Goal: Task Accomplishment & Management: Complete application form

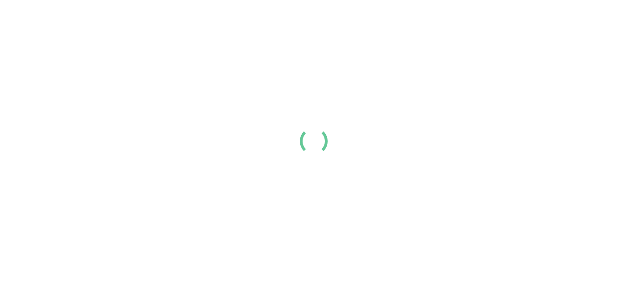
click at [450, 125] on div at bounding box center [313, 141] width 627 height 282
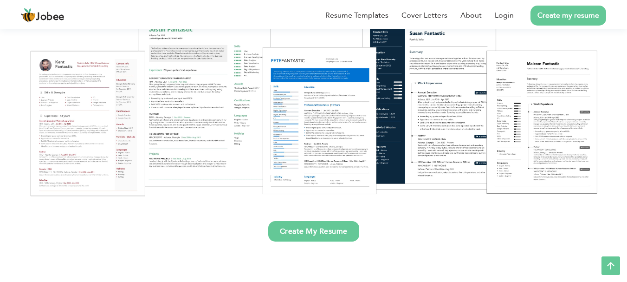
scroll to position [148, 0]
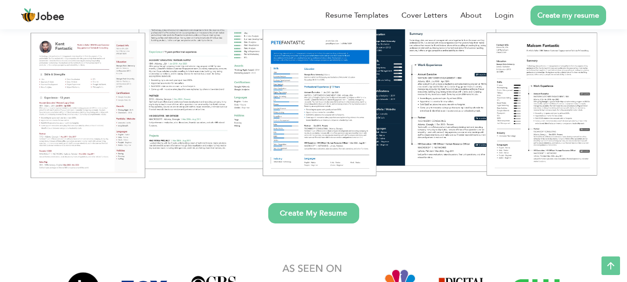
click at [318, 214] on link "Create My Resume" at bounding box center [313, 213] width 91 height 20
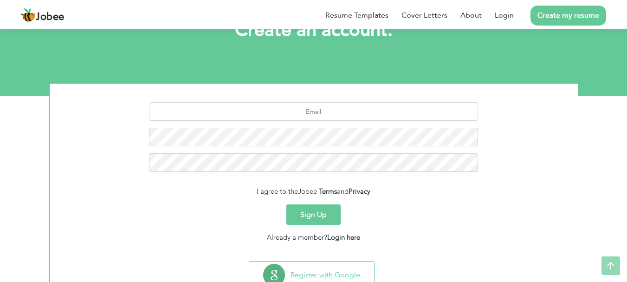
scroll to position [71, 0]
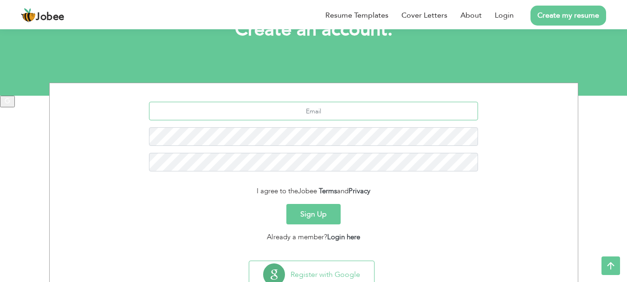
click at [317, 108] on input "text" at bounding box center [313, 111] width 329 height 19
paste input "[PERSON_NAME]"
type input "Amna Shoaib"
type input "a"
type input "adeelmalik258@gmail.com"
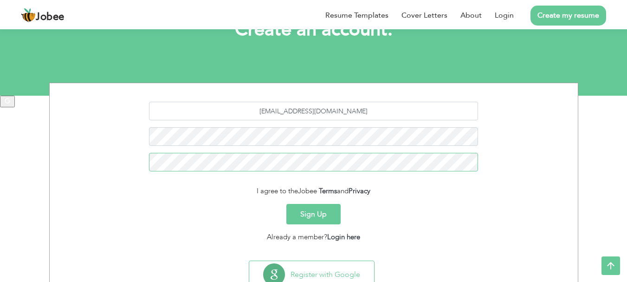
click at [286, 204] on button "Sign Up" at bounding box center [313, 214] width 54 height 20
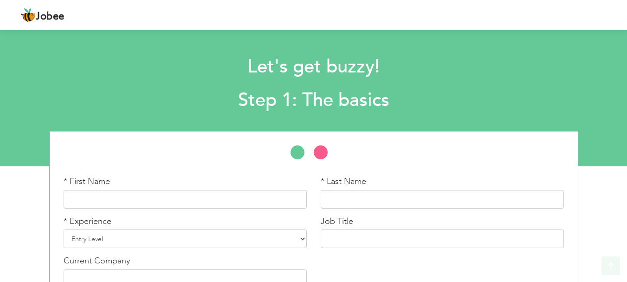
scroll to position [55, 0]
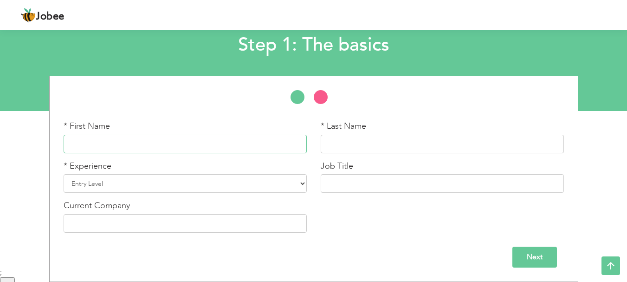
click at [119, 149] on input "text" at bounding box center [185, 144] width 243 height 19
paste input "Amna Shoaib"
type input "Amna"
paste input "Shoaib"
type input "Shoaib"
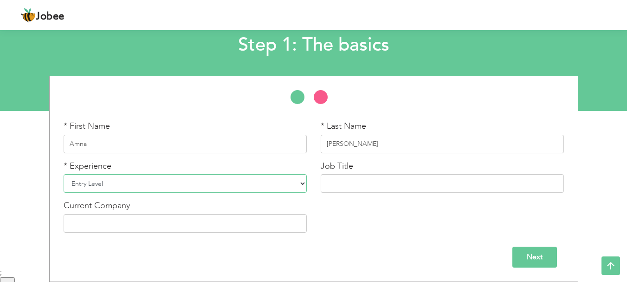
click at [128, 182] on select "Entry Level Less than 1 Year 1 Year 2 Years 3 Years 4 Years 5 Years 6 Years 7 Y…" at bounding box center [185, 183] width 243 height 19
select select "14"
click at [64, 174] on select "Entry Level Less than 1 Year 1 Year 2 Years 3 Years 4 Years 5 Years 6 Years 7 Y…" at bounding box center [185, 183] width 243 height 19
click at [537, 262] on input "Next" at bounding box center [534, 256] width 45 height 21
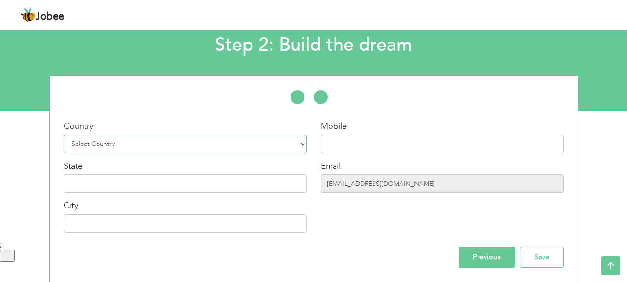
click at [266, 145] on select "Select Country Afghanistan Albania Algeria American Samoa Andorra Angola Anguil…" at bounding box center [185, 144] width 243 height 19
select select "166"
click at [64, 135] on select "Select Country Afghanistan Albania Algeria American Samoa Andorra Angola Anguil…" at bounding box center [185, 144] width 243 height 19
click at [529, 256] on input "Save" at bounding box center [542, 256] width 44 height 21
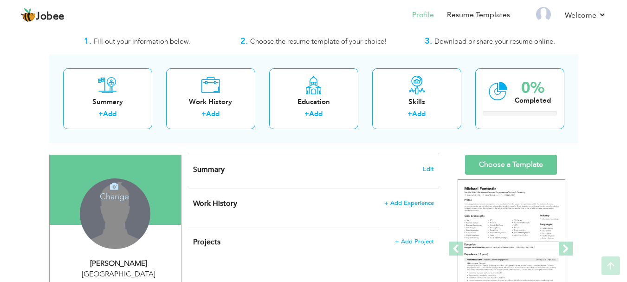
scroll to position [20, 0]
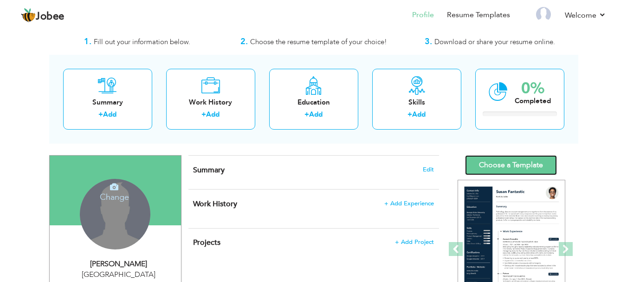
click at [497, 161] on link "Choose a Template" at bounding box center [511, 165] width 92 height 20
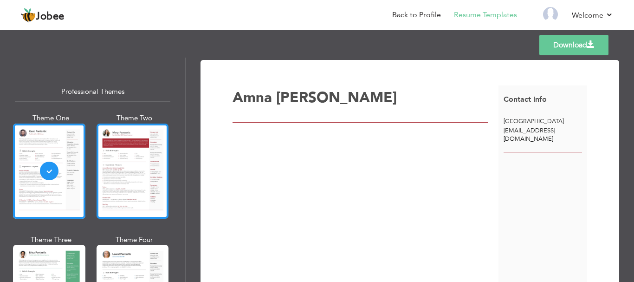
click at [119, 137] on div at bounding box center [133, 170] width 72 height 95
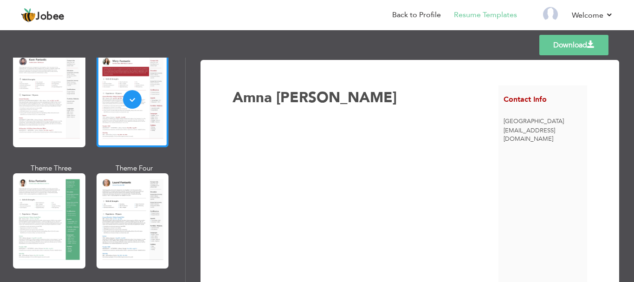
scroll to position [74, 0]
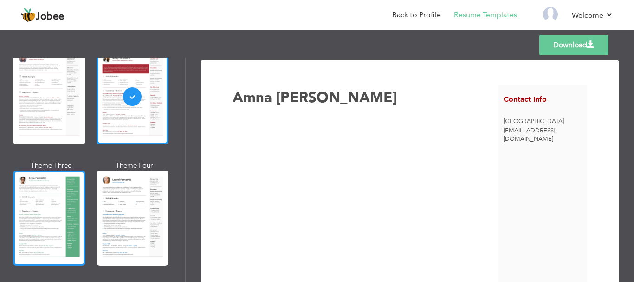
click at [63, 187] on div at bounding box center [49, 217] width 72 height 95
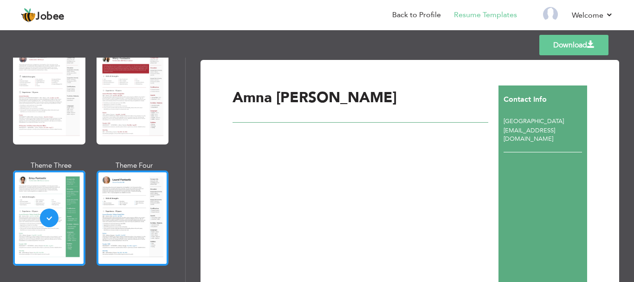
click at [123, 215] on div at bounding box center [133, 217] width 72 height 95
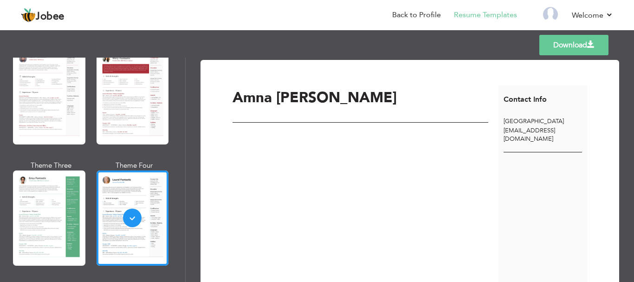
scroll to position [0, 0]
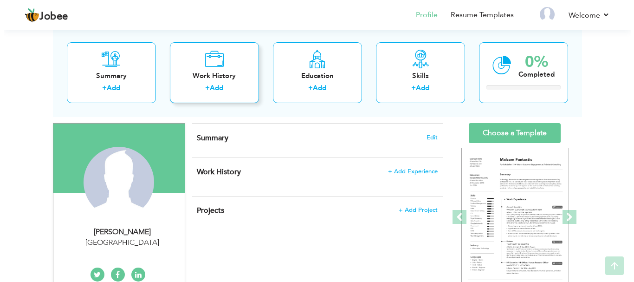
scroll to position [62, 0]
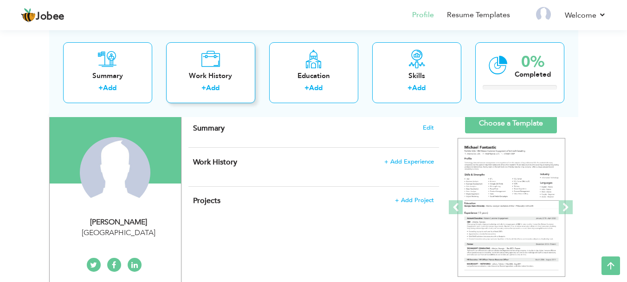
click at [210, 87] on link "Add" at bounding box center [212, 87] width 13 height 9
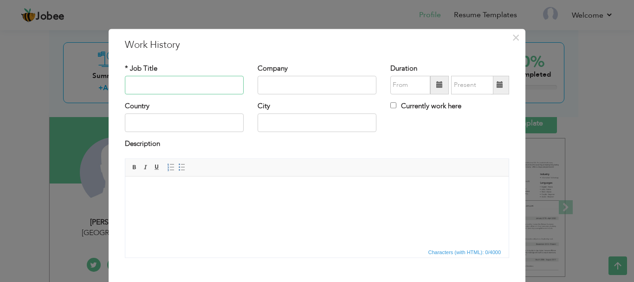
click at [198, 84] on input "text" at bounding box center [184, 85] width 119 height 19
paste input "New Foundation Public School, Lalazar Wah cantt"
click at [182, 81] on input "New Foundation Public School, Lalazar Wah cantt" at bounding box center [184, 85] width 119 height 19
paste input "Teacher"
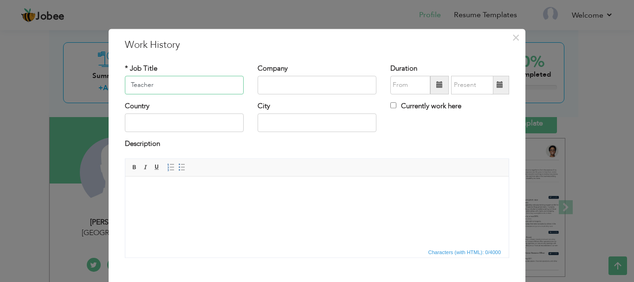
type input "Teacher"
click at [264, 82] on input "text" at bounding box center [316, 85] width 119 height 19
paste input "Teacher"
paste input "New Foundation Public School, Lalazar Wah cantt"
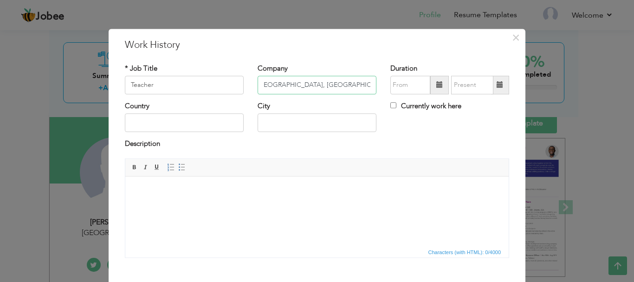
scroll to position [0, 5]
type input "[GEOGRAPHIC_DATA], [GEOGRAPHIC_DATA]"
click at [326, 172] on span "Editor toolbars Basic Styles Bold Italic Underline Paragraph Insert/Remove Numb…" at bounding box center [316, 168] width 383 height 18
click at [174, 130] on input "text" at bounding box center [184, 123] width 119 height 19
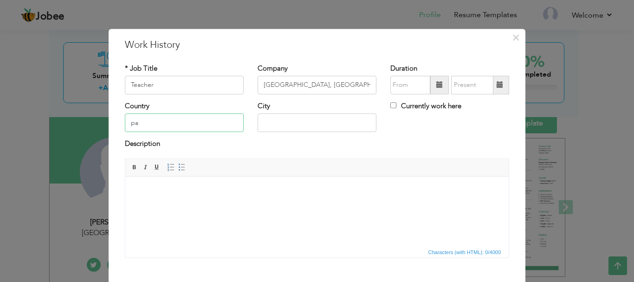
type input "[GEOGRAPHIC_DATA]"
type input "Islamabad"
click at [312, 120] on input "[GEOGRAPHIC_DATA]" at bounding box center [316, 123] width 119 height 19
type input "R"
type input "Wah cantt"
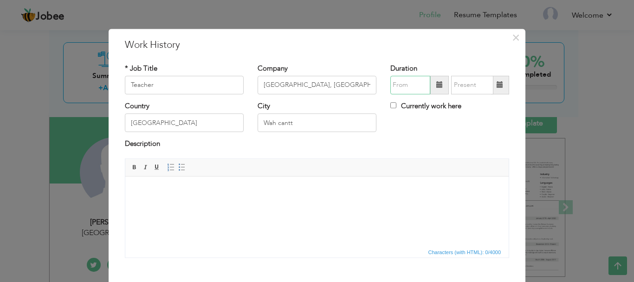
click at [405, 90] on input "text" at bounding box center [410, 85] width 40 height 19
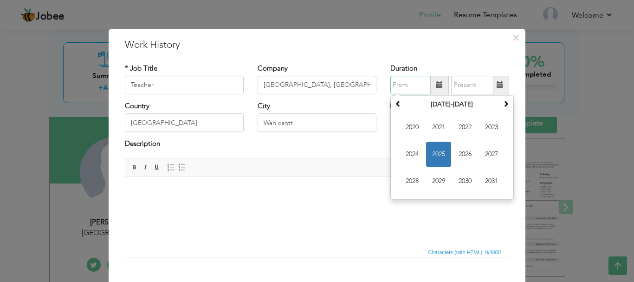
click at [432, 89] on div "August 2025 Su Mo Tu We Th Fr Sa 27 28 29 30 31 1 2 3 4 5 6 7 8 9 10 11 12 13 1…" at bounding box center [449, 85] width 119 height 19
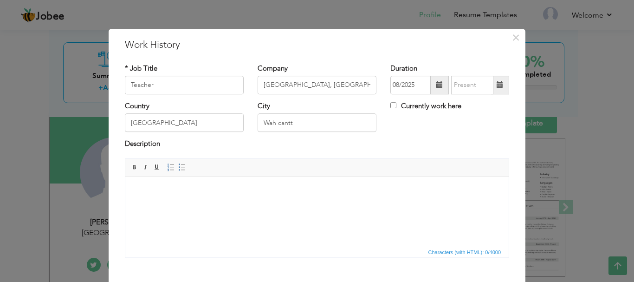
click at [432, 89] on span at bounding box center [439, 85] width 19 height 19
click at [411, 87] on input "08/2025" at bounding box center [410, 85] width 40 height 19
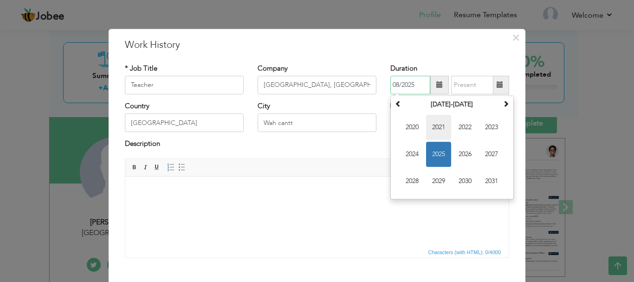
click at [435, 130] on span "2021" at bounding box center [438, 127] width 25 height 25
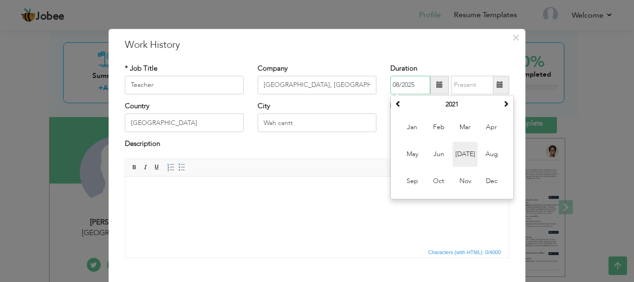
click at [458, 158] on span "Jul" at bounding box center [464, 154] width 25 height 25
type input "07/2021"
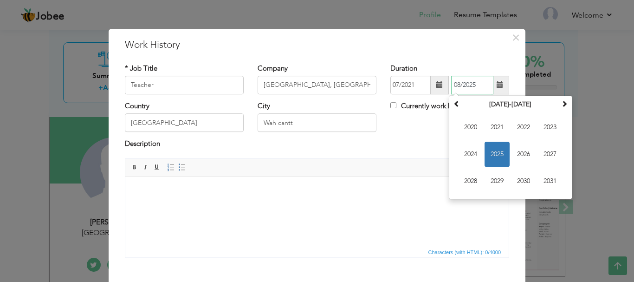
click at [474, 89] on input "08/2025" at bounding box center [472, 85] width 42 height 19
click at [518, 125] on span "2022" at bounding box center [523, 127] width 25 height 25
click at [512, 149] on span "Jul" at bounding box center [523, 154] width 25 height 25
type input "07/2022"
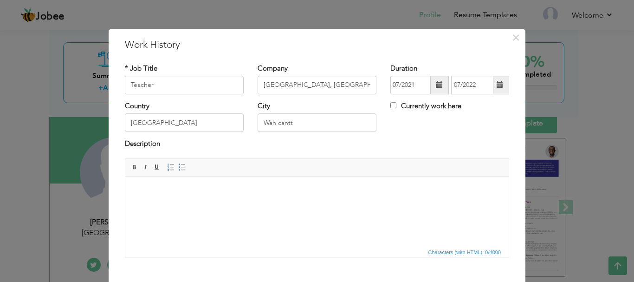
drag, startPoint x: 335, startPoint y: 337, endPoint x: 186, endPoint y: 207, distance: 198.0
click at [186, 204] on html at bounding box center [316, 190] width 383 height 28
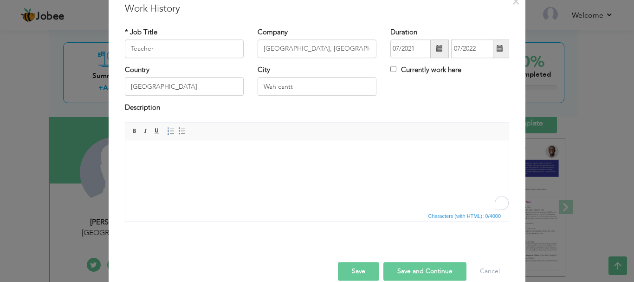
scroll to position [51, 0]
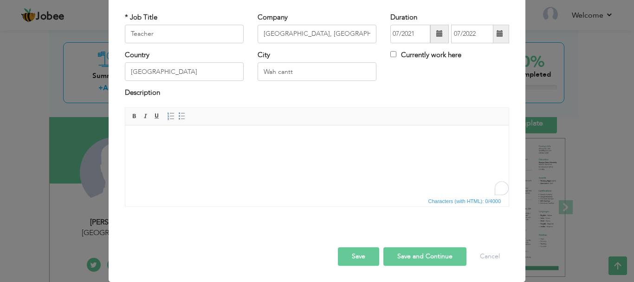
click at [197, 150] on html at bounding box center [316, 139] width 383 height 28
drag, startPoint x: 197, startPoint y: 150, endPoint x: 179, endPoint y: 175, distance: 30.5
click at [179, 153] on html at bounding box center [316, 139] width 383 height 28
click at [167, 116] on span at bounding box center [170, 115] width 7 height 7
click at [178, 116] on span at bounding box center [181, 115] width 7 height 7
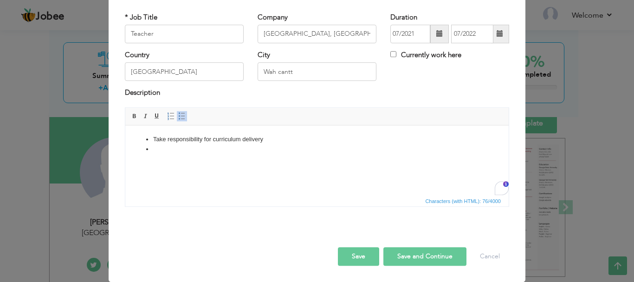
click at [201, 150] on li "To enrich screen reader interactions, please activate Accessibility in Grammarl…" at bounding box center [317, 149] width 328 height 10
click at [228, 153] on li "To enrich screen reader interactions, please activate Accessibility in Grammarl…" at bounding box center [317, 149] width 328 height 10
paste body "To enrich screen reader interactions, please activate Accessibility in Grammarl…"
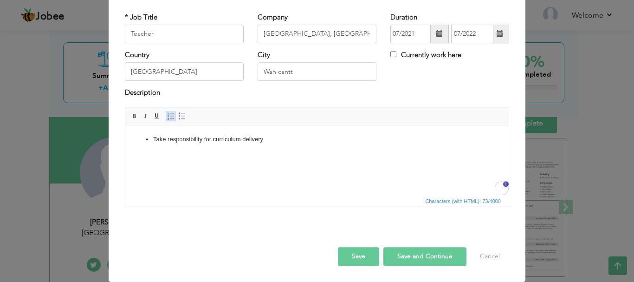
click at [167, 119] on span at bounding box center [170, 115] width 7 height 7
click at [178, 119] on span at bounding box center [181, 115] width 7 height 7
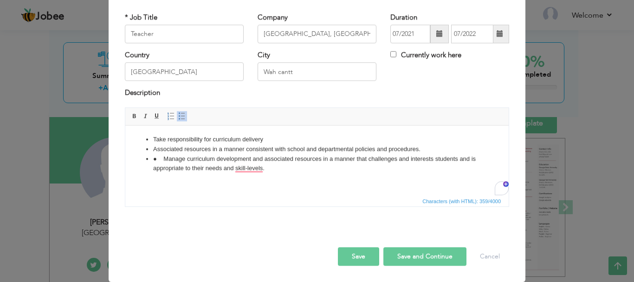
click at [390, 255] on button "Save and Continue" at bounding box center [424, 256] width 83 height 19
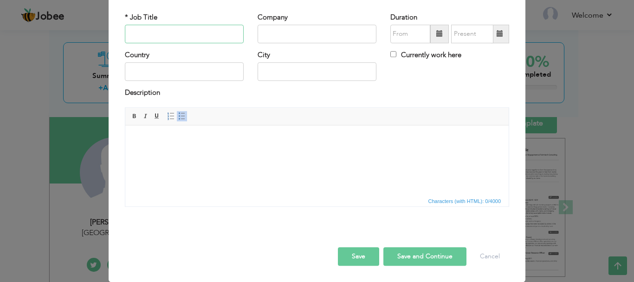
click at [163, 34] on input "text" at bounding box center [184, 34] width 119 height 19
click at [187, 36] on input "Sales E" at bounding box center [184, 34] width 119 height 19
paste input "executive"
type input "Sales Executive"
click at [273, 32] on input "text" at bounding box center [316, 34] width 119 height 19
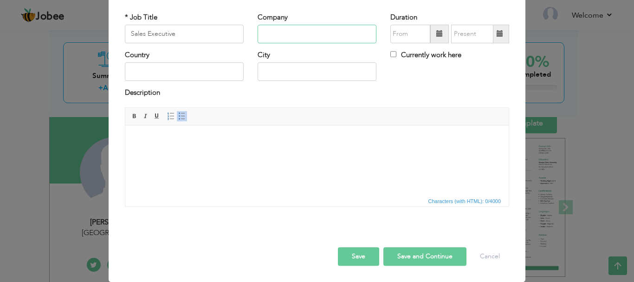
paste input "apex international"
type input "Apex International"
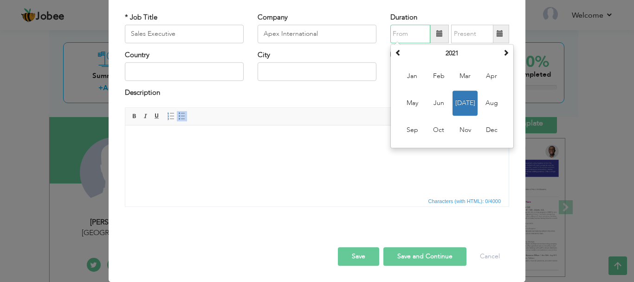
click at [403, 28] on input "text" at bounding box center [410, 34] width 40 height 19
click at [463, 112] on span "Jul" at bounding box center [464, 102] width 25 height 25
click at [410, 36] on input "07/2021" at bounding box center [410, 34] width 40 height 19
click at [502, 51] on span at bounding box center [505, 52] width 6 height 6
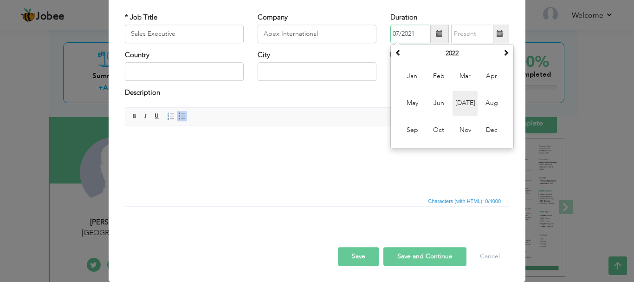
click at [465, 99] on span "Jul" at bounding box center [464, 102] width 25 height 25
type input "07/2022"
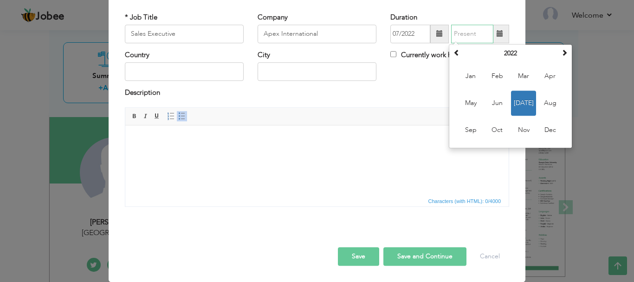
click at [467, 30] on input "text" at bounding box center [472, 34] width 42 height 19
click at [518, 113] on span "Jul" at bounding box center [523, 102] width 25 height 25
drag, startPoint x: 476, startPoint y: 34, endPoint x: 561, endPoint y: 54, distance: 87.6
click at [509, 43] on div "07/2022 07/2022 July 2022 Su Mo Tu We Th Fr Sa 26 27 28 29 30 1 2 3 4 5 6 7 8 9…" at bounding box center [449, 34] width 119 height 19
click at [561, 54] on span at bounding box center [564, 52] width 6 height 6
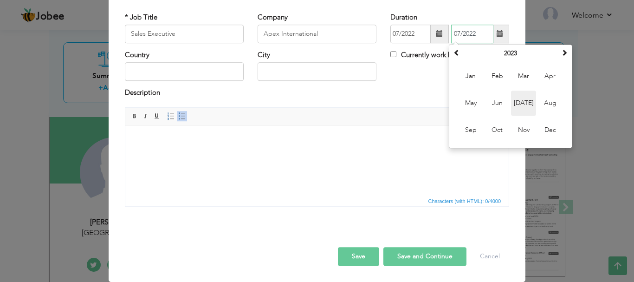
click at [520, 103] on span "Jul" at bounding box center [523, 102] width 25 height 25
type input "07/2023"
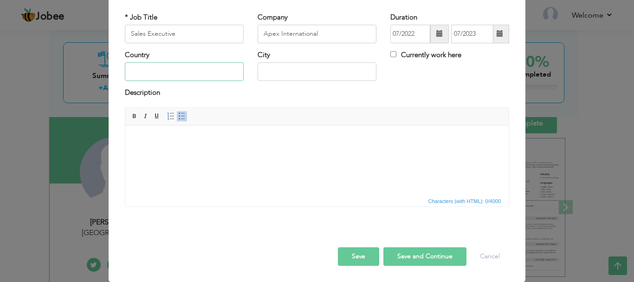
click at [186, 71] on input "text" at bounding box center [184, 72] width 119 height 19
type input "[GEOGRAPHIC_DATA]"
click at [178, 114] on span at bounding box center [181, 115] width 7 height 7
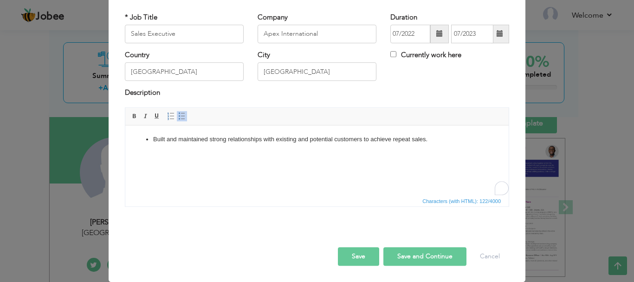
click at [225, 116] on span "Editor toolbars Basic Styles Bold Italic Underline Paragraph Insert/Remove Numb…" at bounding box center [316, 117] width 383 height 18
click at [444, 141] on li "Built and maintained strong relationships with existing and potential customers…" at bounding box center [317, 139] width 328 height 10
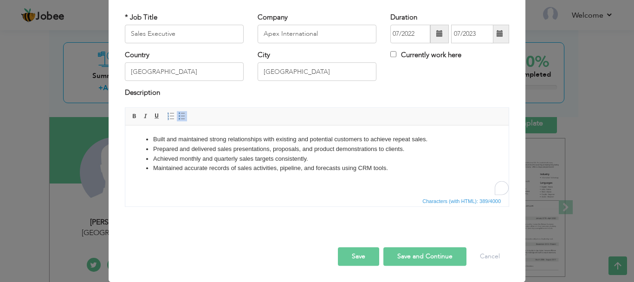
click at [410, 256] on button "Save and Continue" at bounding box center [424, 256] width 83 height 19
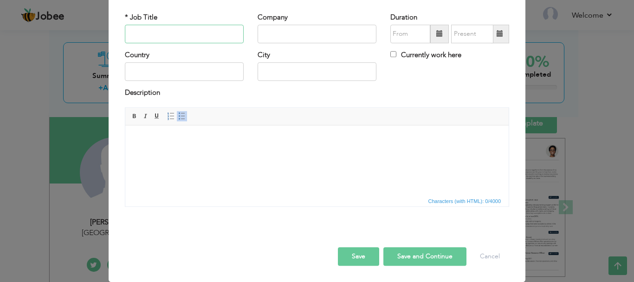
click at [159, 33] on input "text" at bounding box center [184, 34] width 119 height 19
paste input "Amazon Assistant"
type input "Amazon Assistant"
click at [285, 37] on input "text" at bounding box center [316, 34] width 119 height 19
paste input "Skyline Technologies"
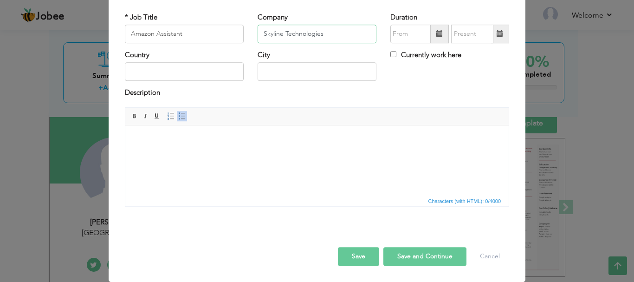
type input "Skyline Technologies"
click at [168, 72] on input "text" at bounding box center [184, 72] width 119 height 19
type input "[GEOGRAPHIC_DATA]"
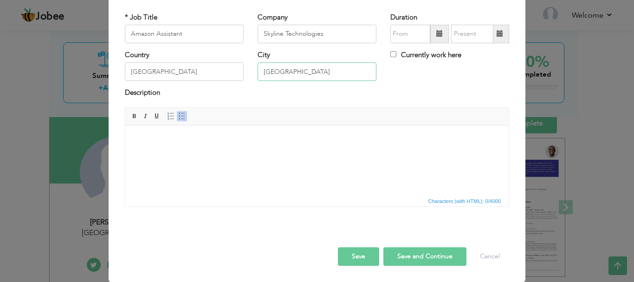
click at [332, 75] on input "[GEOGRAPHIC_DATA]" at bounding box center [316, 72] width 119 height 19
paste input "Rawalpindi"
type input "Rawalpindi"
click at [177, 148] on html at bounding box center [316, 139] width 383 height 28
click at [200, 153] on html at bounding box center [316, 139] width 383 height 28
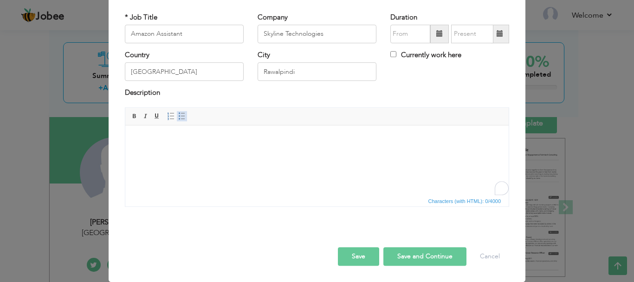
click at [178, 118] on span at bounding box center [181, 115] width 7 height 7
drag, startPoint x: 158, startPoint y: 141, endPoint x: 202, endPoint y: 184, distance: 61.4
click at [202, 153] on html "● Optimize content listing." at bounding box center [316, 139] width 383 height 28
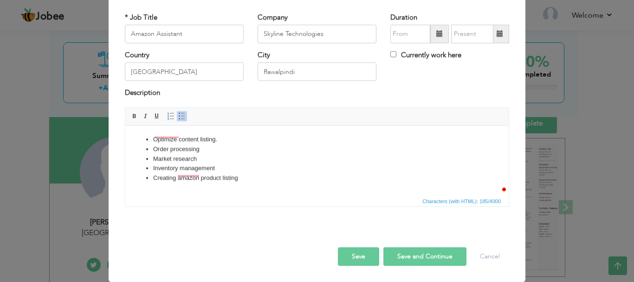
scroll to position [0, 0]
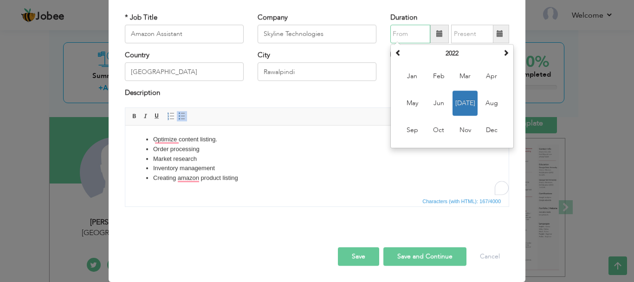
click at [405, 35] on input "text" at bounding box center [410, 34] width 40 height 19
click at [500, 51] on th at bounding box center [505, 53] width 11 height 14
click at [459, 105] on span "Jul" at bounding box center [464, 102] width 25 height 25
type input "07/2023"
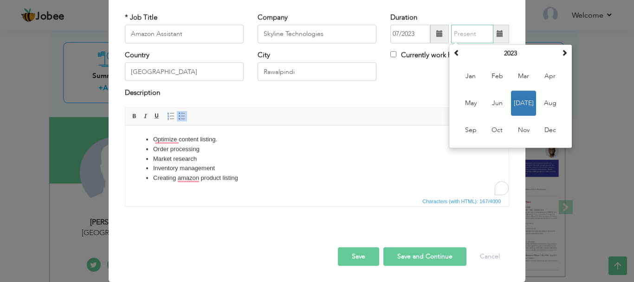
click at [467, 35] on input "text" at bounding box center [472, 34] width 42 height 19
click at [561, 50] on span at bounding box center [564, 52] width 6 height 6
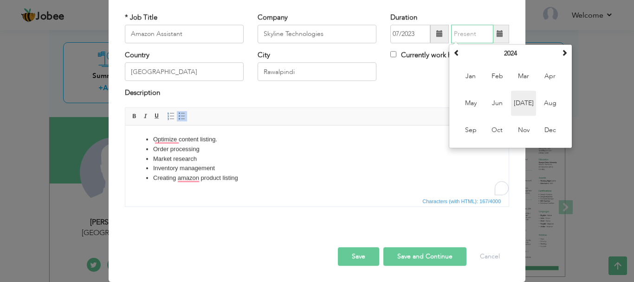
click at [521, 102] on span "Jul" at bounding box center [523, 102] width 25 height 25
click at [470, 39] on input "07/2024" at bounding box center [472, 34] width 42 height 19
click at [547, 103] on span "Aug" at bounding box center [549, 102] width 25 height 25
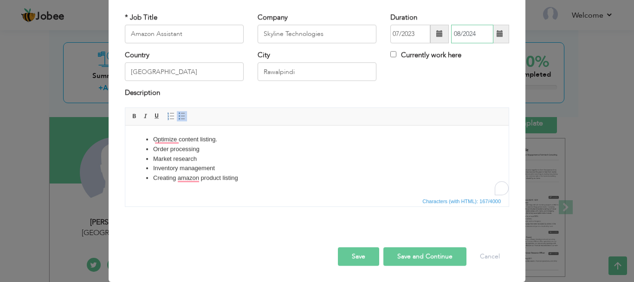
click at [464, 31] on input "08/2024" at bounding box center [472, 34] width 42 height 19
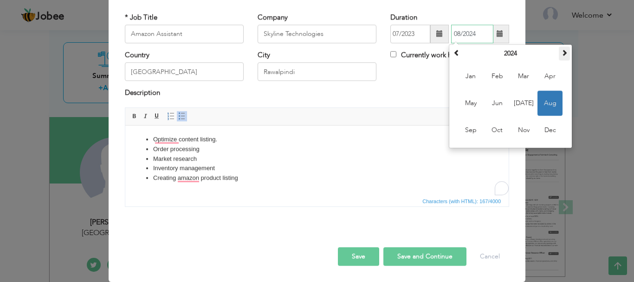
click at [559, 51] on th at bounding box center [564, 53] width 11 height 14
click at [545, 103] on span "Aug" at bounding box center [549, 102] width 25 height 25
type input "08/2025"
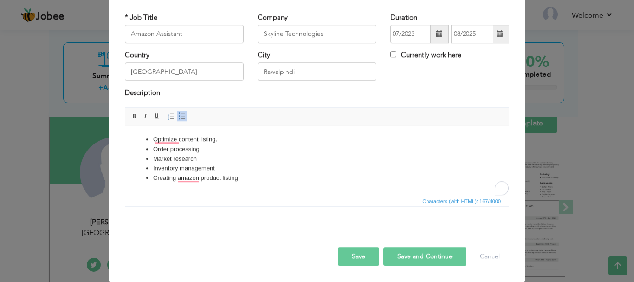
click at [350, 257] on button "Save" at bounding box center [358, 256] width 41 height 19
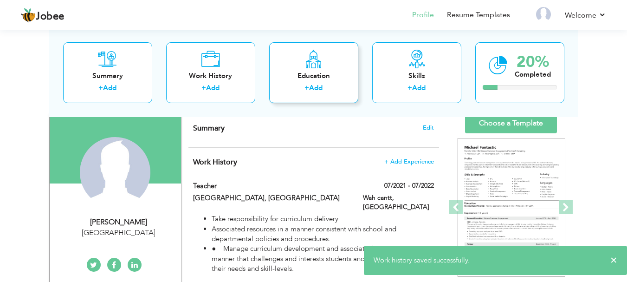
click at [313, 82] on div "Education + Add" at bounding box center [313, 72] width 89 height 61
radio input "true"
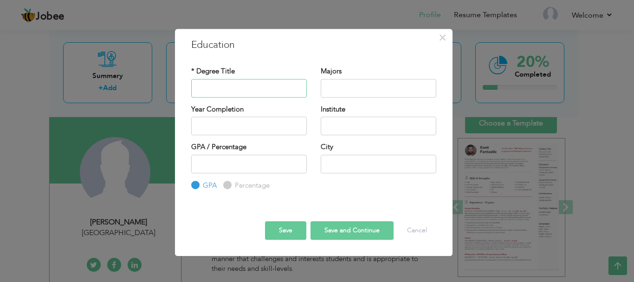
paste input "FCS"
click at [219, 80] on input "FCS" at bounding box center [249, 88] width 116 height 19
type input "FCS"
click at [342, 89] on input "text" at bounding box center [379, 88] width 116 height 19
paste input "Fundamental of Computer Science"
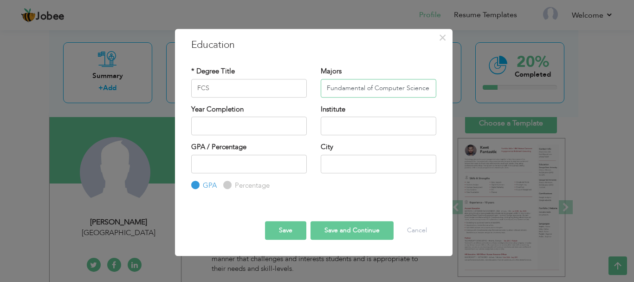
type input "Fundamental of Computer Science"
click at [245, 123] on input "2025" at bounding box center [249, 125] width 116 height 19
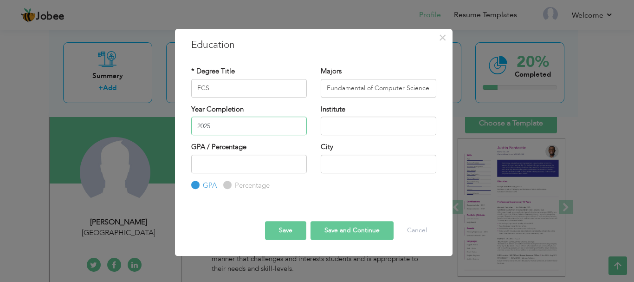
click at [247, 121] on input "2025" at bounding box center [249, 125] width 116 height 19
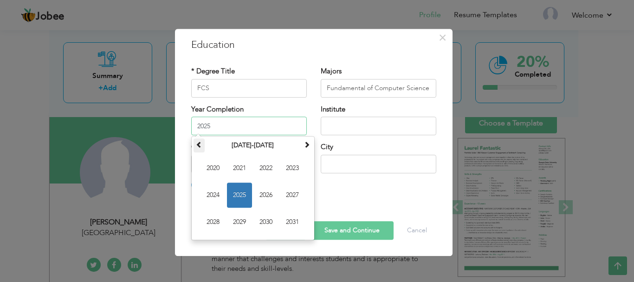
click at [198, 141] on span at bounding box center [199, 144] width 6 height 6
click at [194, 147] on th at bounding box center [198, 145] width 11 height 14
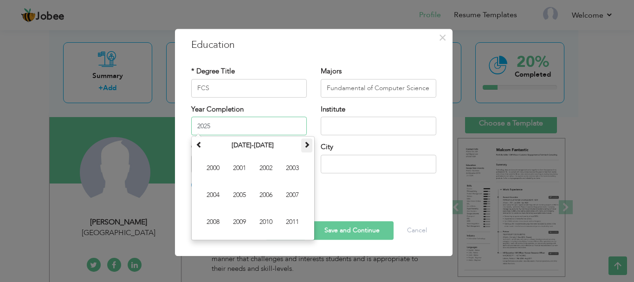
click at [306, 144] on span at bounding box center [306, 144] width 6 height 6
click at [209, 195] on span "2014" at bounding box center [212, 194] width 25 height 25
type input "2014"
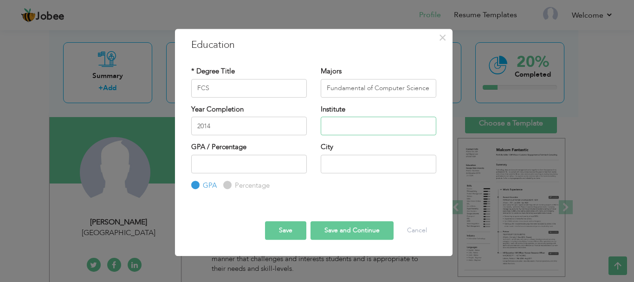
paste input "[GEOGRAPHIC_DATA], Lalazar Wah Cantt ."
type input "[GEOGRAPHIC_DATA], Lalazar Wah Cantt ."
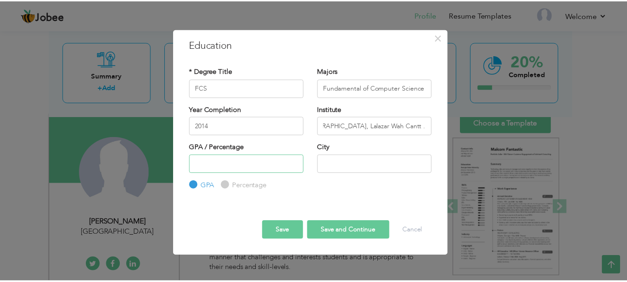
scroll to position [0, 0]
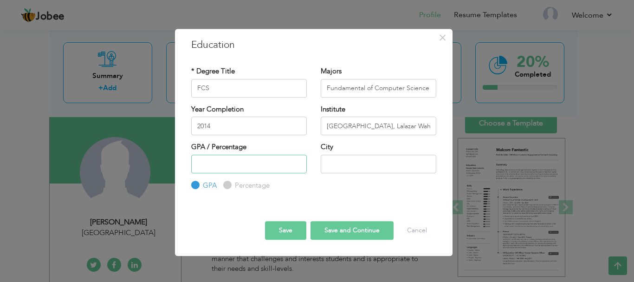
click at [274, 164] on input "number" at bounding box center [249, 163] width 116 height 19
type input "8"
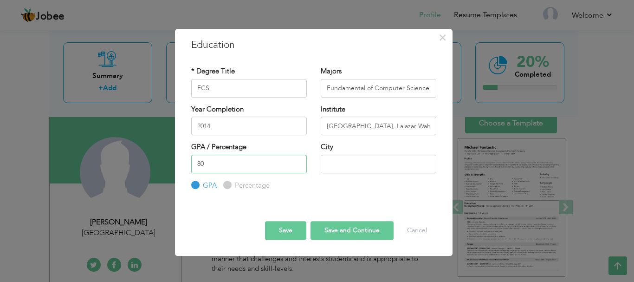
type input "80"
click at [353, 168] on input "text" at bounding box center [379, 163] width 116 height 19
type input "Wah Cantt"
click at [224, 187] on input "Percentage" at bounding box center [226, 185] width 6 height 6
radio input "true"
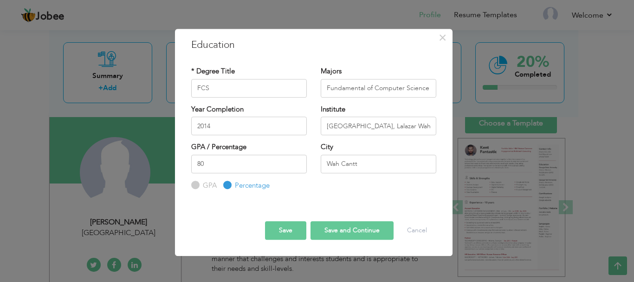
click at [295, 230] on button "Save" at bounding box center [285, 230] width 41 height 19
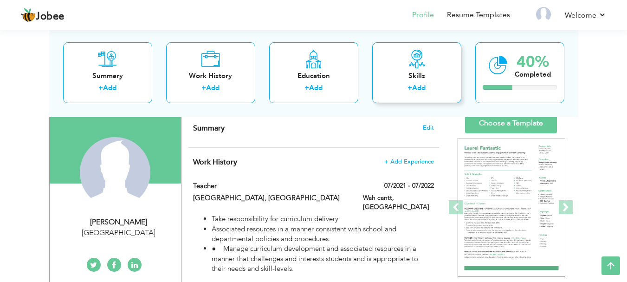
click at [418, 89] on link "Add" at bounding box center [418, 87] width 13 height 9
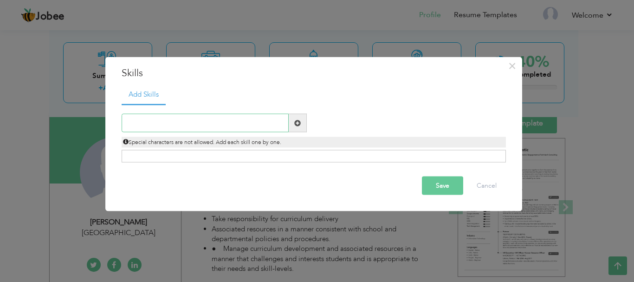
paste input "● Patience"
click at [138, 122] on input "● Patience" at bounding box center [205, 123] width 167 height 19
type input "Patience"
click at [300, 129] on span at bounding box center [298, 123] width 18 height 19
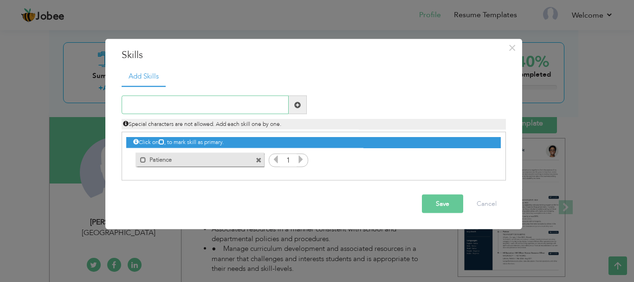
paste input "● Communication"
click at [232, 105] on input "● Communication" at bounding box center [205, 105] width 167 height 19
type input "Communication"
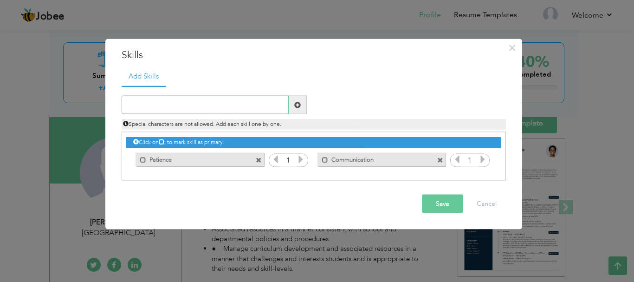
click at [233, 109] on input "text" at bounding box center [205, 105] width 167 height 19
paste input "● Organization"
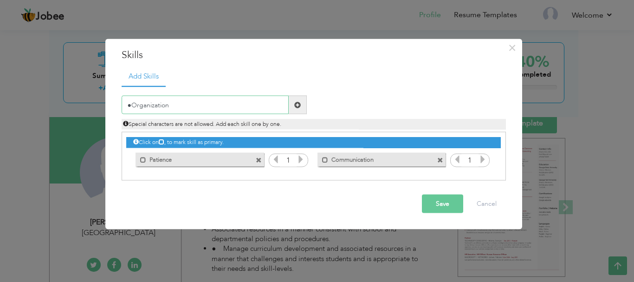
type input "Organization"
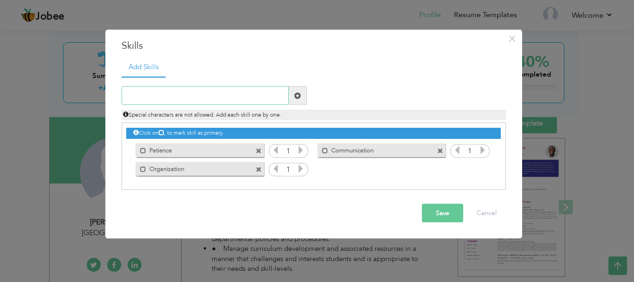
click at [212, 100] on input "text" at bounding box center [205, 95] width 167 height 19
paste input "Imaginative"
type input "Imaginative"
click at [200, 90] on input "text" at bounding box center [205, 95] width 167 height 19
paste input "thinking"
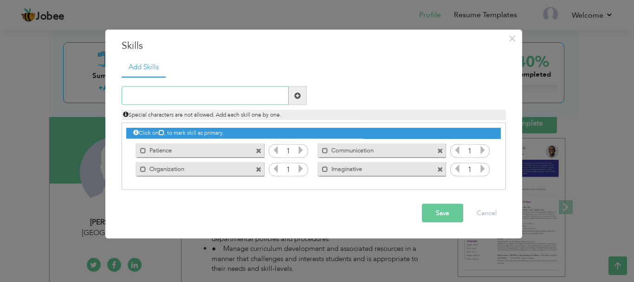
type input "thinking"
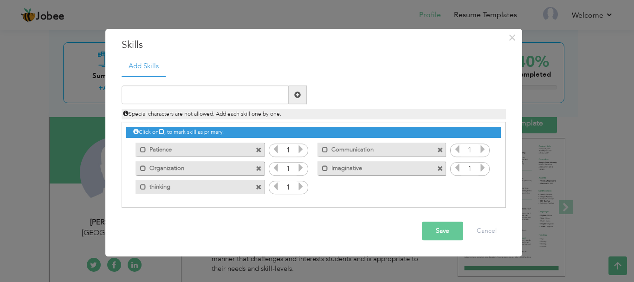
click at [456, 236] on button "Save" at bounding box center [442, 231] width 41 height 19
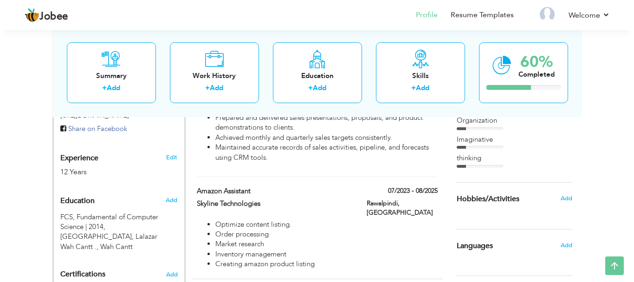
scroll to position [300, 0]
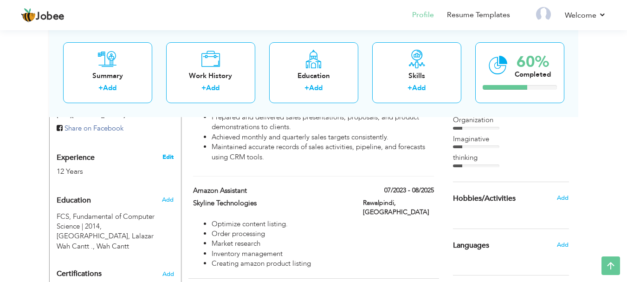
click at [170, 156] on link "Edit" at bounding box center [167, 157] width 11 height 8
type input "Amna"
type input "[PERSON_NAME]"
select select "number:166"
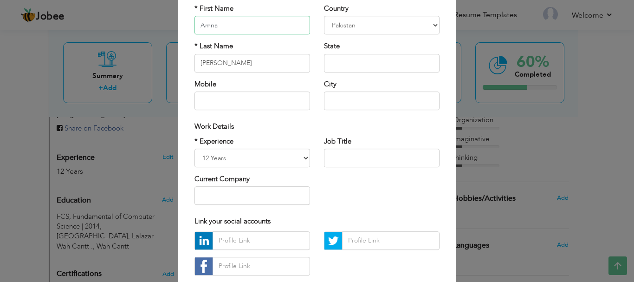
scroll to position [84, 0]
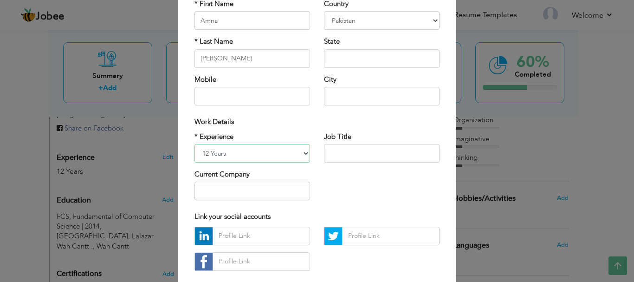
click at [282, 157] on select "Entry Level Less than 1 Year 1 Year 2 Years 3 Years 4 Years 5 Years 6 Years 7 Y…" at bounding box center [252, 153] width 116 height 19
select select "number:6"
click at [194, 144] on select "Entry Level Less than 1 Year 1 Year 2 Years 3 Years 4 Years 5 Years 6 Years 7 Y…" at bounding box center [252, 153] width 116 height 19
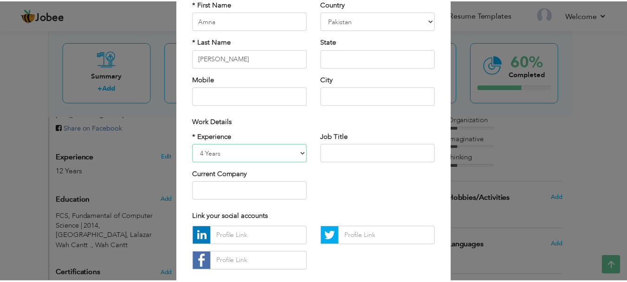
scroll to position [135, 0]
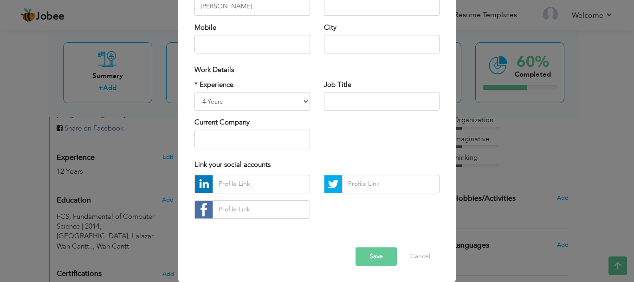
click at [374, 257] on button "Save" at bounding box center [375, 256] width 41 height 19
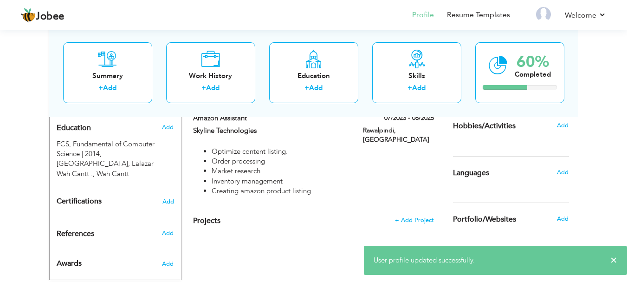
scroll to position [395, 0]
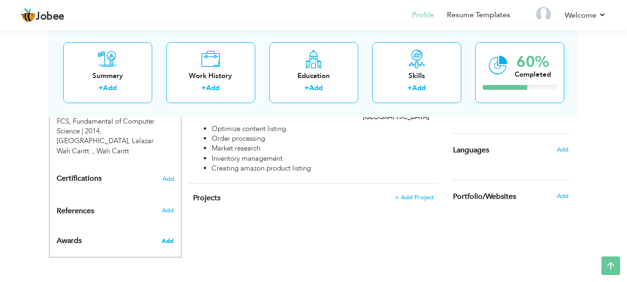
click at [173, 242] on span "Add" at bounding box center [167, 241] width 12 height 8
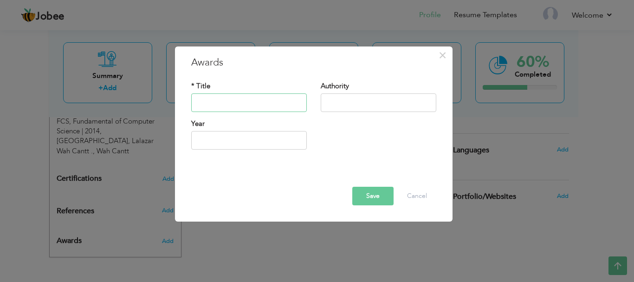
click at [236, 107] on input "text" at bounding box center [249, 102] width 116 height 19
paste input "● Best Class Teacher Award"
drag, startPoint x: 208, startPoint y: 105, endPoint x: 230, endPoint y: 127, distance: 31.2
click at [230, 127] on div "* Title ● Best Class Teacher Award Authority Year" at bounding box center [313, 119] width 259 height 90
type input "Best Class Teacher Award"
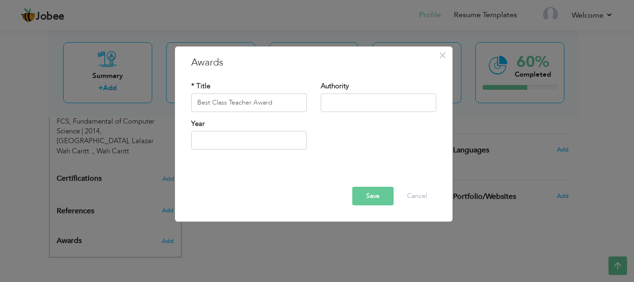
click at [361, 194] on button "Save" at bounding box center [372, 196] width 41 height 19
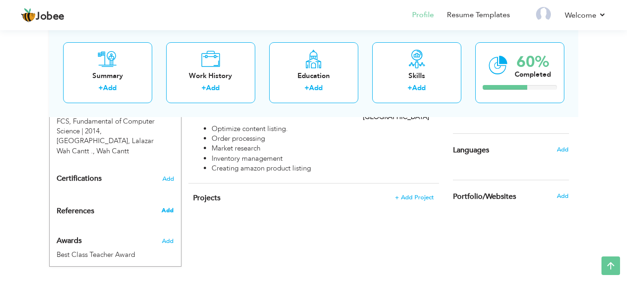
click at [166, 209] on span "Add" at bounding box center [167, 210] width 12 height 8
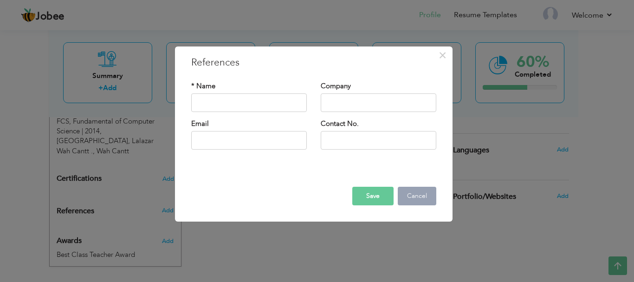
click at [431, 193] on button "Cancel" at bounding box center [417, 196] width 39 height 19
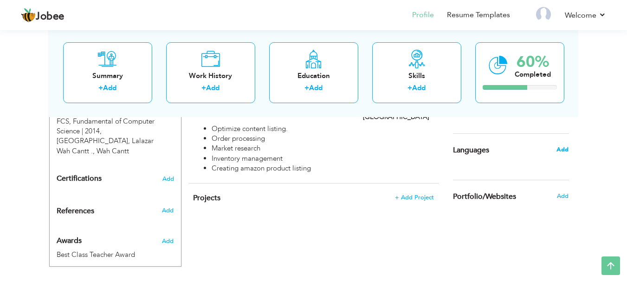
drag, startPoint x: 573, startPoint y: 146, endPoint x: 566, endPoint y: 147, distance: 7.4
click at [566, 147] on div "Add" at bounding box center [565, 150] width 22 height 18
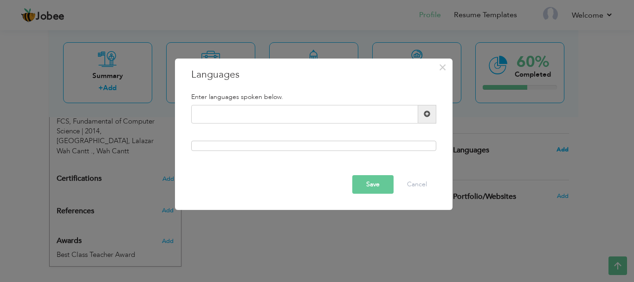
click at [566, 147] on div "× Languages Enter languages spoken below. Save Cancel" at bounding box center [317, 141] width 634 height 282
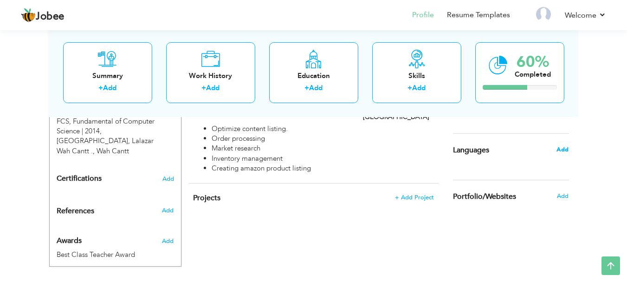
click at [566, 147] on span "Add" at bounding box center [562, 149] width 12 height 8
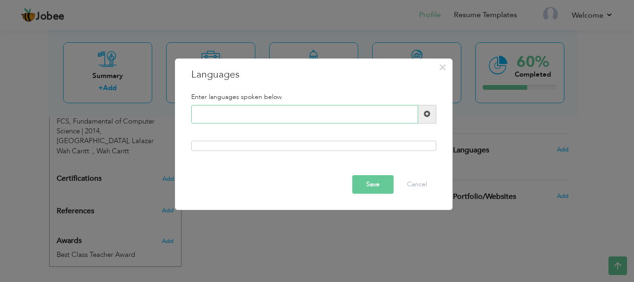
click at [291, 117] on input "text" at bounding box center [304, 114] width 227 height 19
type input "English"
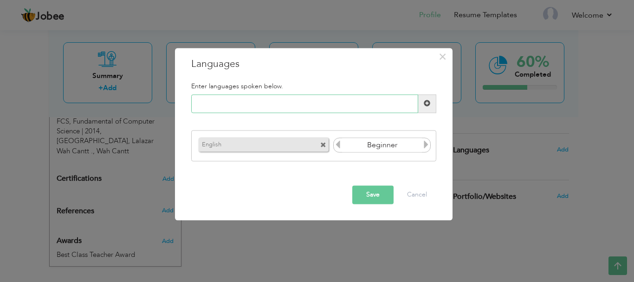
paste input "Urdu"
click at [270, 102] on input "text" at bounding box center [304, 103] width 227 height 19
type input "Urdu"
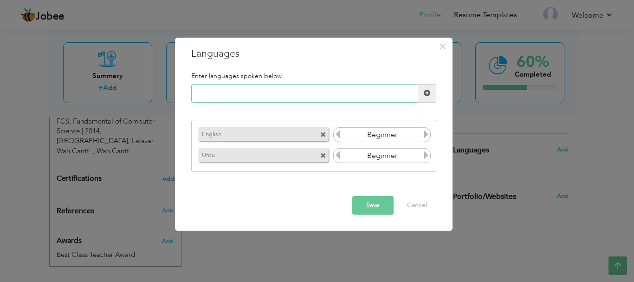
paste input "Punjabi"
type input "Punjabi"
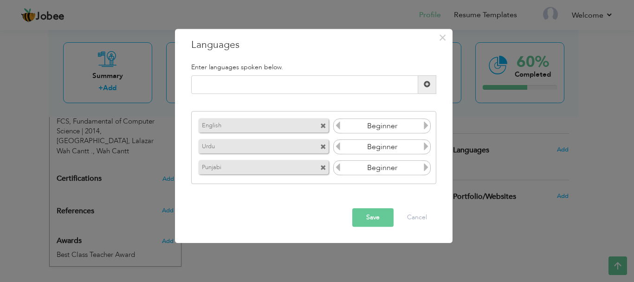
click at [379, 215] on button "Save" at bounding box center [372, 217] width 41 height 19
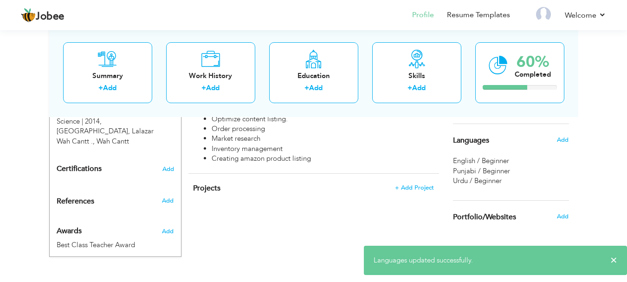
scroll to position [0, 0]
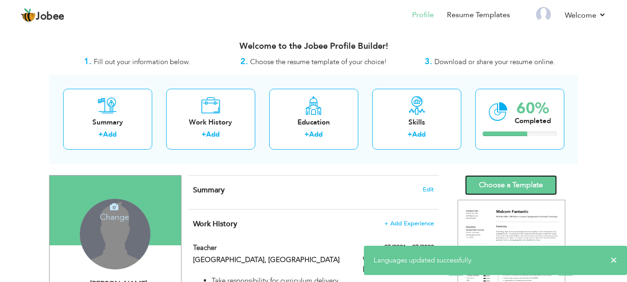
click at [501, 186] on link "Choose a Template" at bounding box center [511, 185] width 92 height 20
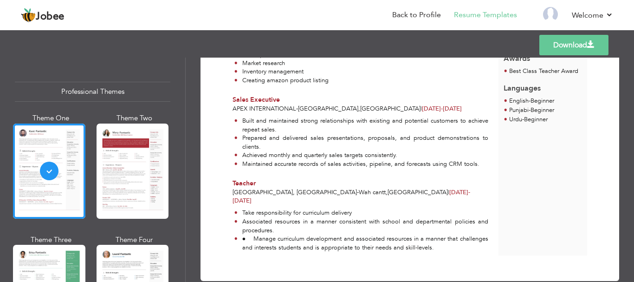
scroll to position [194, 0]
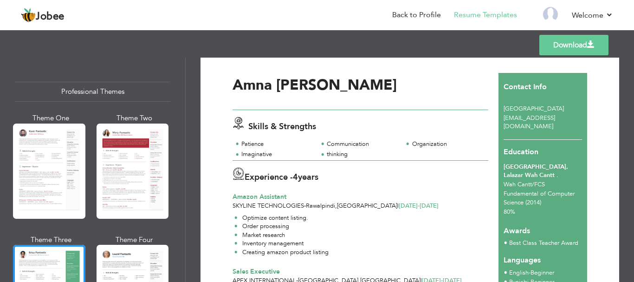
scroll to position [0, 0]
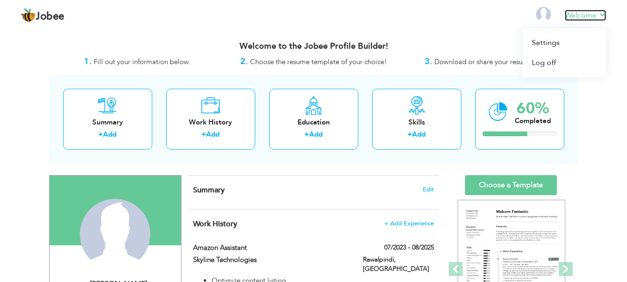
click at [583, 19] on link "Welcome" at bounding box center [585, 15] width 41 height 11
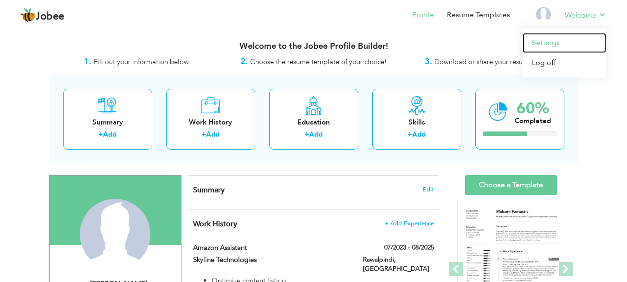
click at [542, 42] on link "Settings" at bounding box center [564, 43] width 84 height 20
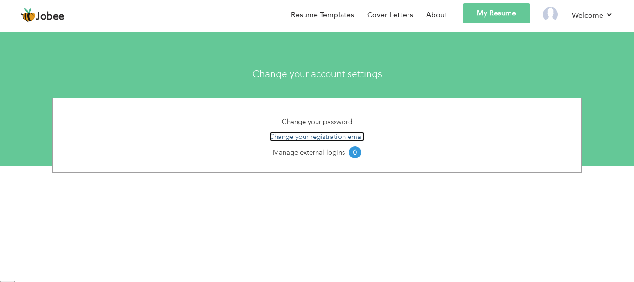
click at [322, 137] on link "Change your registration email" at bounding box center [317, 136] width 96 height 9
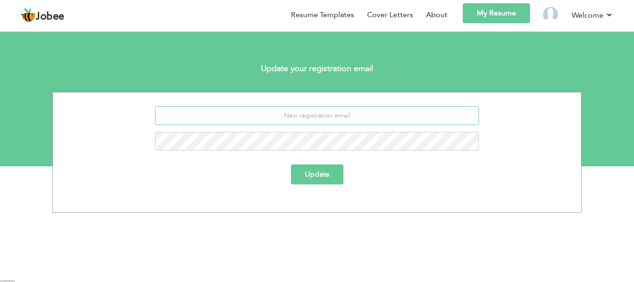
click at [339, 116] on input "email" at bounding box center [317, 115] width 324 height 19
click at [473, 106] on input "email" at bounding box center [317, 115] width 324 height 19
click at [335, 109] on input "email" at bounding box center [317, 115] width 324 height 19
paste input "[EMAIL_ADDRESS][DOMAIN_NAME]"
type input "[EMAIL_ADDRESS][DOMAIN_NAME]"
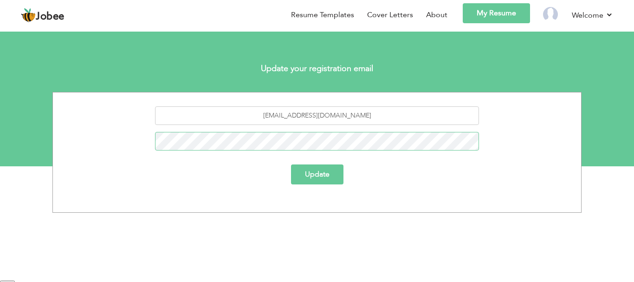
click at [291, 164] on button "Update" at bounding box center [317, 174] width 52 height 20
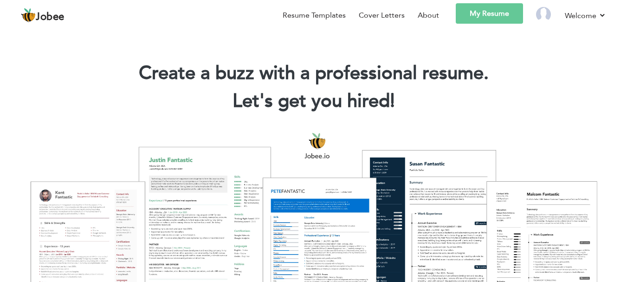
click at [484, 14] on link "My Resume" at bounding box center [489, 13] width 67 height 20
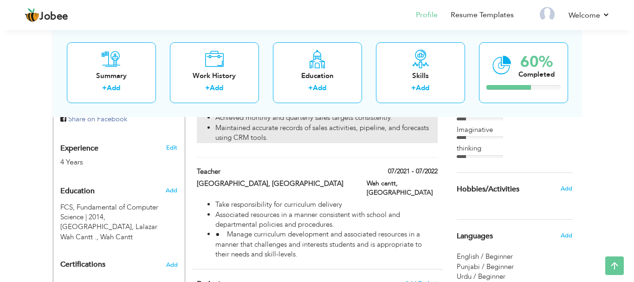
scroll to position [311, 0]
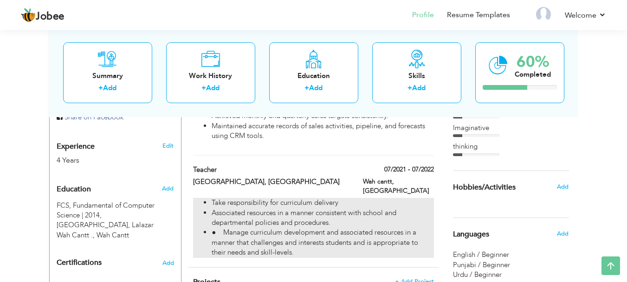
click at [283, 227] on li "● Manage curriculum development and associated resources in a manner that chall…" at bounding box center [323, 242] width 222 height 30
type input "Teacher"
type input "[GEOGRAPHIC_DATA], [GEOGRAPHIC_DATA]"
type input "07/2021"
type input "07/2022"
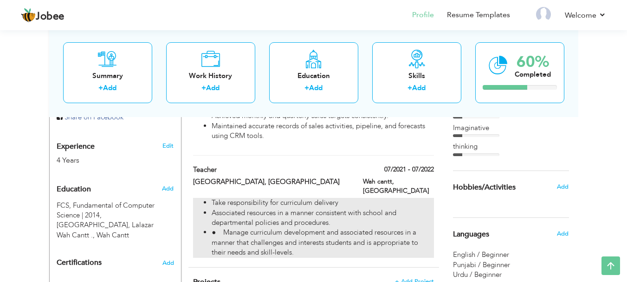
type input "[GEOGRAPHIC_DATA]"
type input "Wah cantt"
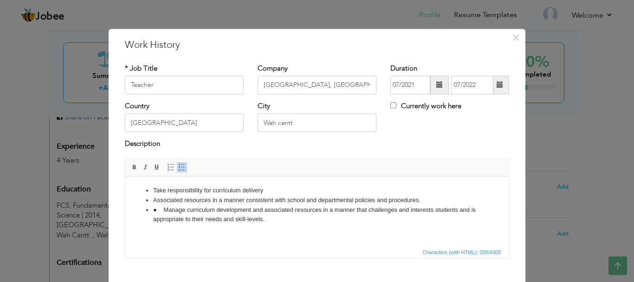
click at [162, 210] on li "● Manage curriculum development and associated resources in a manner that chall…" at bounding box center [317, 214] width 328 height 19
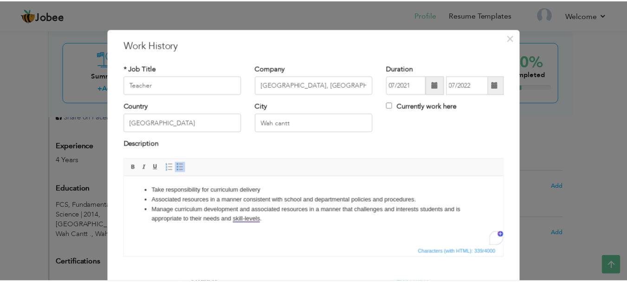
scroll to position [51, 0]
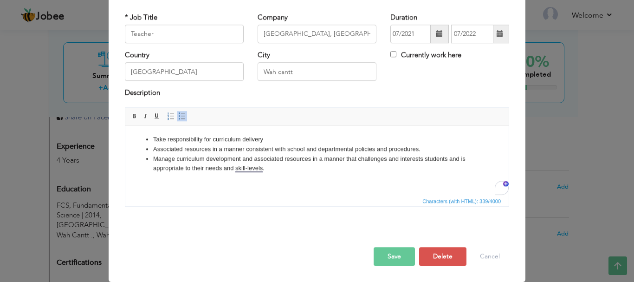
click at [395, 258] on button "Save" at bounding box center [393, 256] width 41 height 19
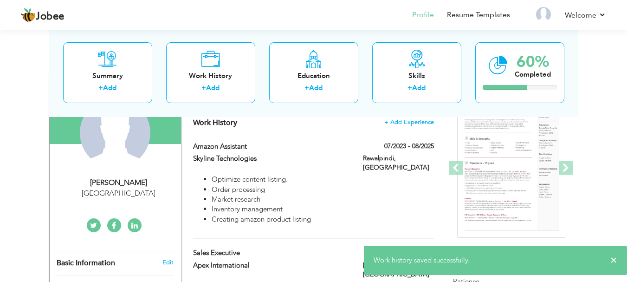
scroll to position [0, 0]
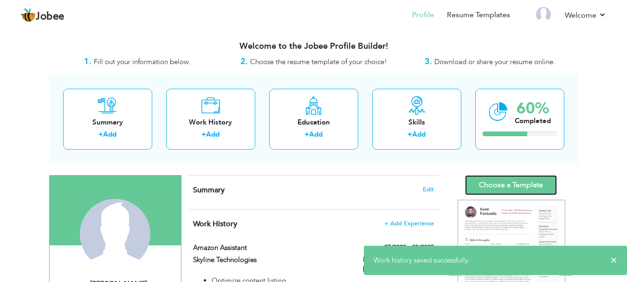
click at [491, 177] on link "Choose a Template" at bounding box center [511, 185] width 92 height 20
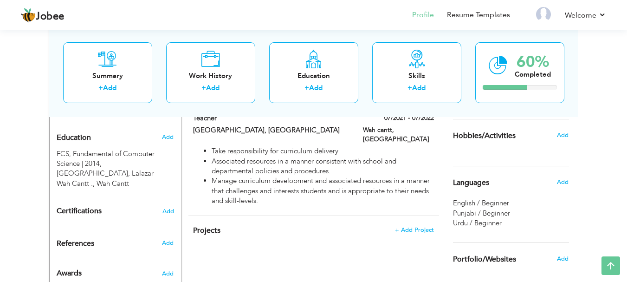
scroll to position [363, 0]
click at [489, 214] on span "Punjabi / Beginner" at bounding box center [481, 211] width 57 height 9
click at [472, 224] on span "Urdu / Beginner" at bounding box center [477, 221] width 49 height 9
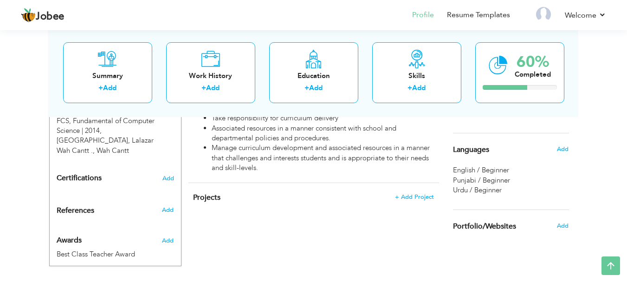
scroll to position [396, 0]
click at [465, 161] on div "Languages Add" at bounding box center [511, 149] width 130 height 32
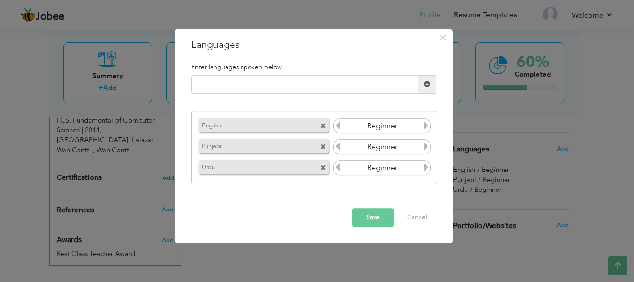
click at [426, 125] on icon at bounding box center [426, 126] width 8 height 8
click at [424, 144] on icon at bounding box center [426, 146] width 8 height 8
click at [428, 170] on icon at bounding box center [426, 167] width 8 height 8
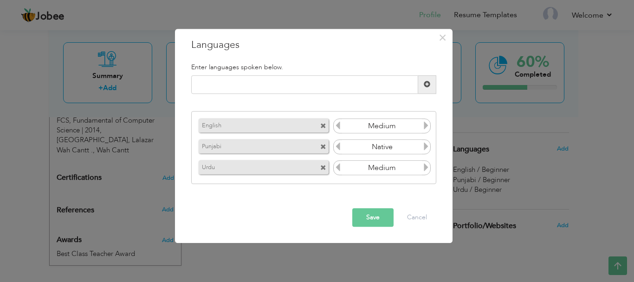
click at [428, 170] on icon at bounding box center [426, 167] width 8 height 8
click at [370, 219] on button "Save" at bounding box center [372, 217] width 41 height 19
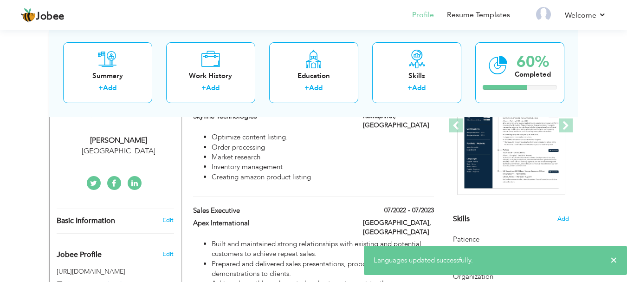
scroll to position [0, 0]
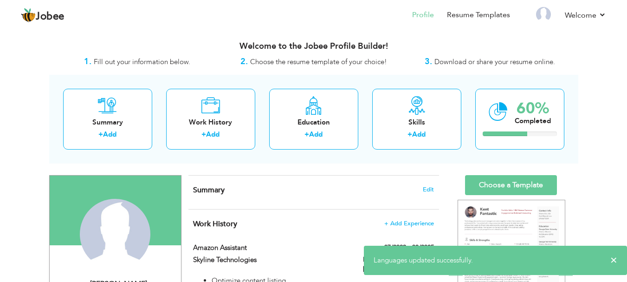
click at [489, 181] on link "Choose a Template" at bounding box center [511, 185] width 92 height 20
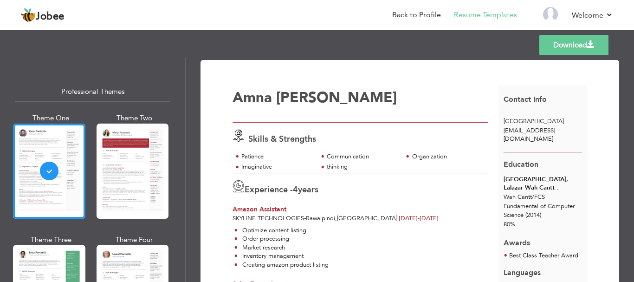
click at [554, 49] on link "Download" at bounding box center [573, 45] width 69 height 20
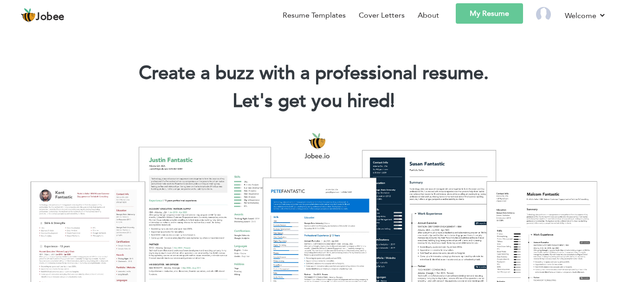
click at [490, 12] on link "My Resume" at bounding box center [489, 13] width 67 height 20
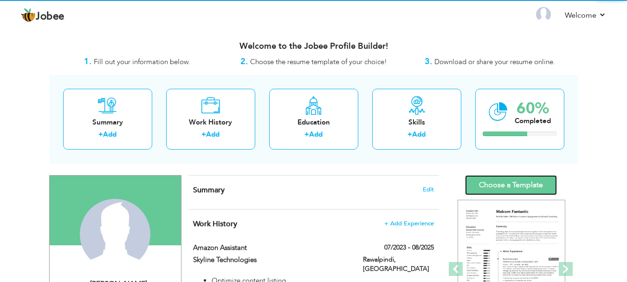
click at [521, 183] on link "Choose a Template" at bounding box center [511, 185] width 92 height 20
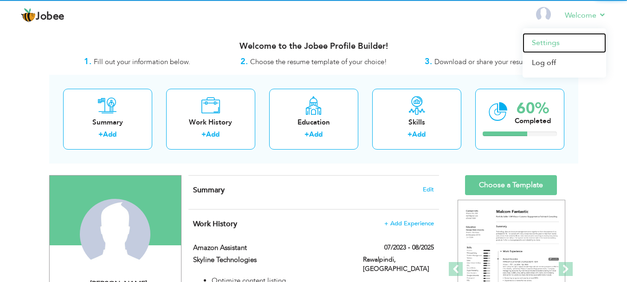
click at [538, 45] on link "Settings" at bounding box center [564, 43] width 84 height 20
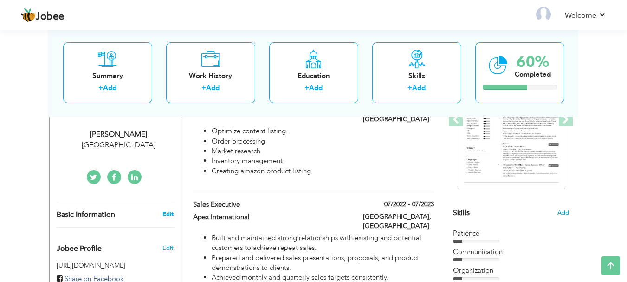
click at [171, 218] on link "Edit" at bounding box center [167, 214] width 11 height 8
type input "Amna"
type input "[PERSON_NAME]"
select select "number:166"
select select "number:6"
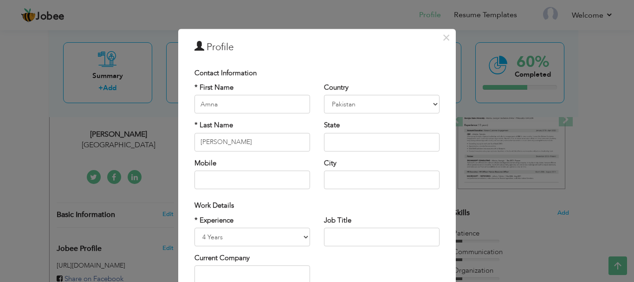
click at [90, 136] on div "× Profile Contact Information * First Name Amna * Last Name Shoaib" at bounding box center [317, 141] width 634 height 282
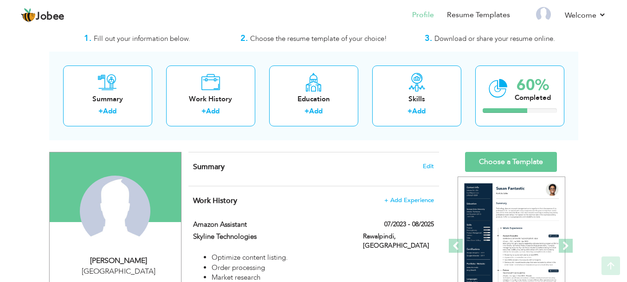
scroll to position [23, 0]
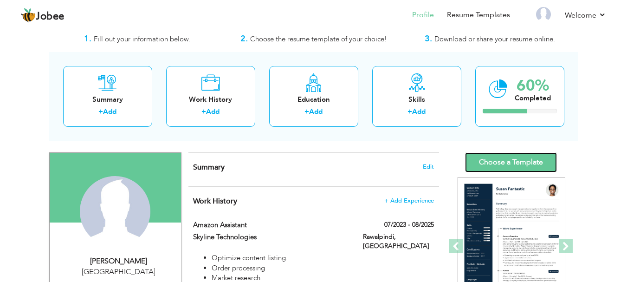
click at [504, 160] on link "Choose a Template" at bounding box center [511, 162] width 92 height 20
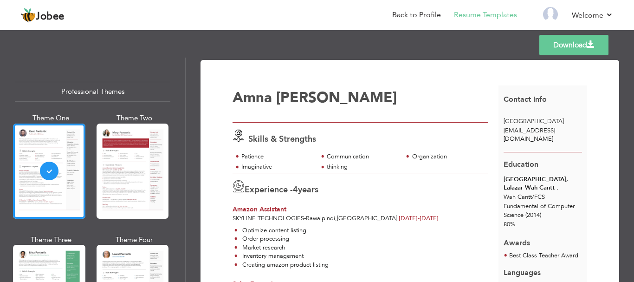
click at [566, 49] on link "Download" at bounding box center [573, 45] width 69 height 20
click at [553, 42] on link "Download" at bounding box center [573, 45] width 69 height 20
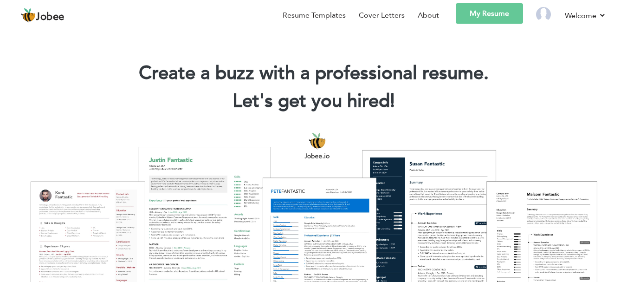
click at [492, 16] on link "My Resume" at bounding box center [489, 13] width 67 height 20
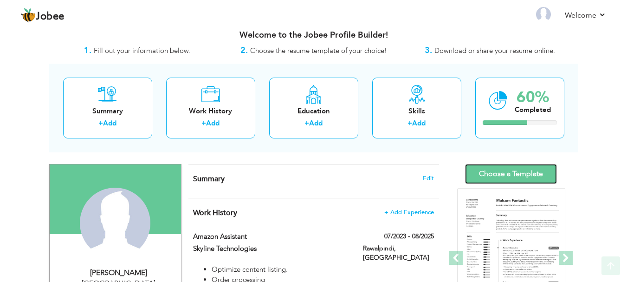
click at [502, 175] on link "Choose a Template" at bounding box center [511, 174] width 92 height 20
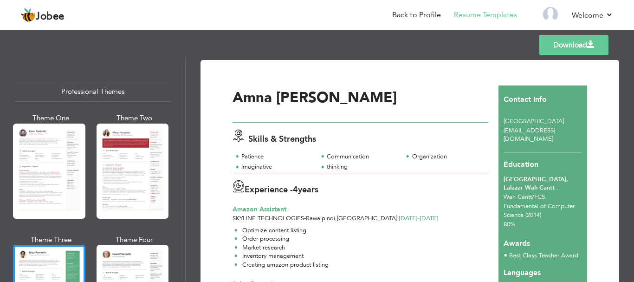
click at [568, 40] on link "Download" at bounding box center [573, 45] width 69 height 20
